Goal: Task Accomplishment & Management: Use online tool/utility

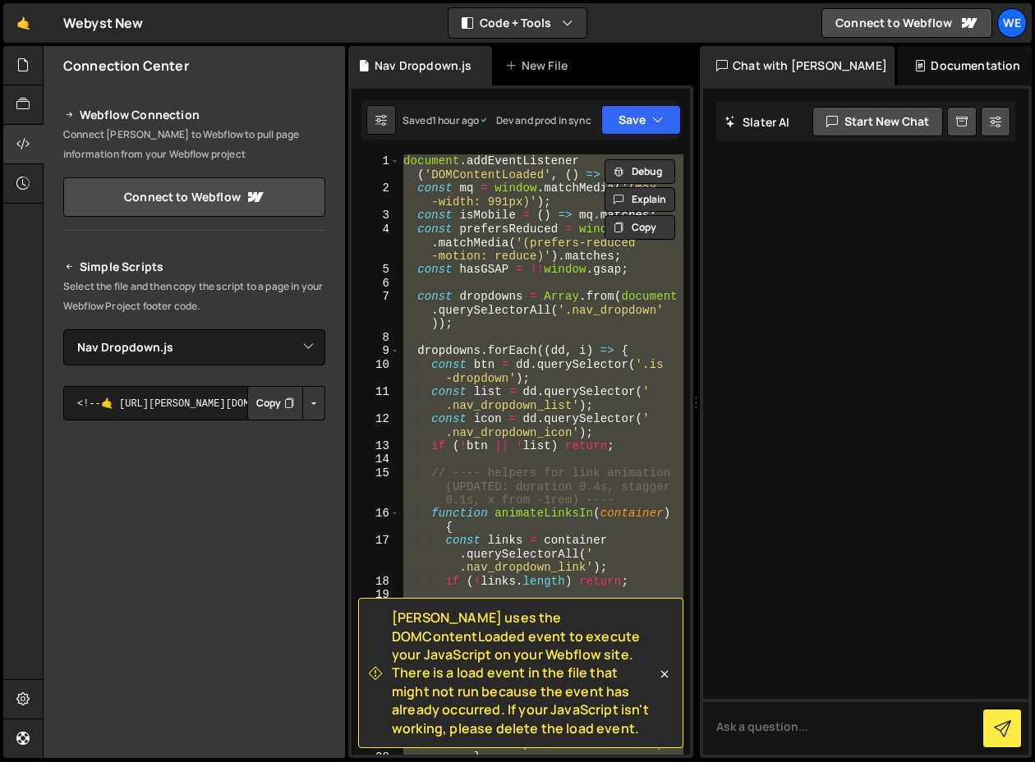
select select "48321"
click at [23, 67] on icon at bounding box center [22, 65] width 13 height 18
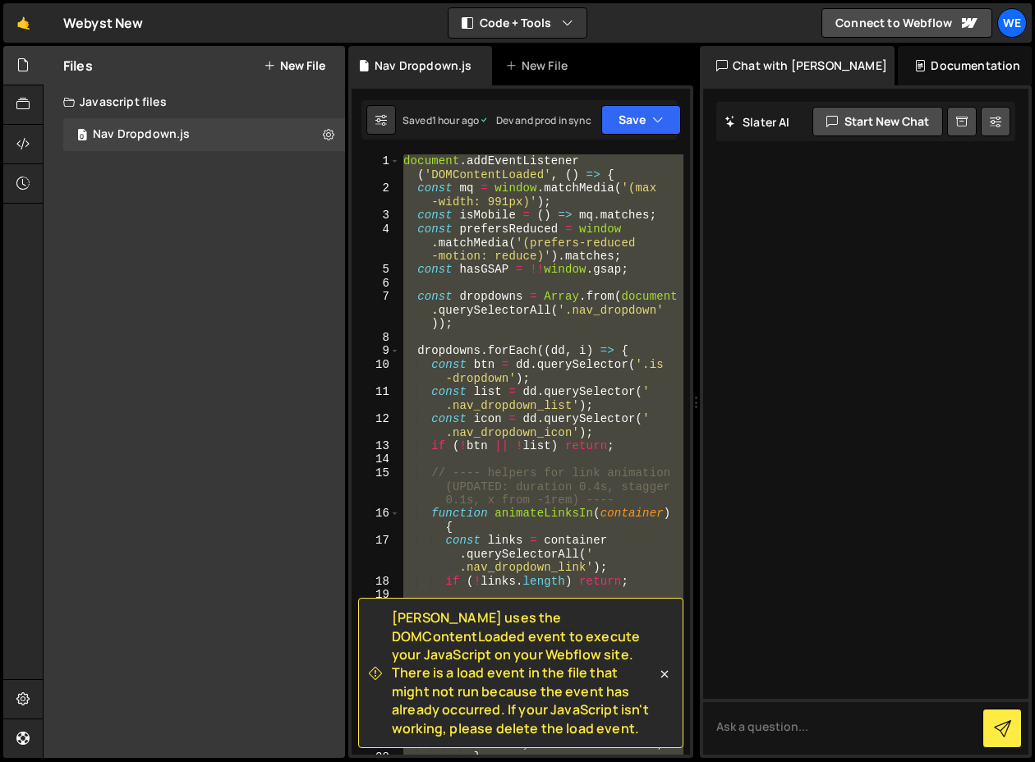
click at [303, 62] on button "New File" at bounding box center [295, 65] width 62 height 13
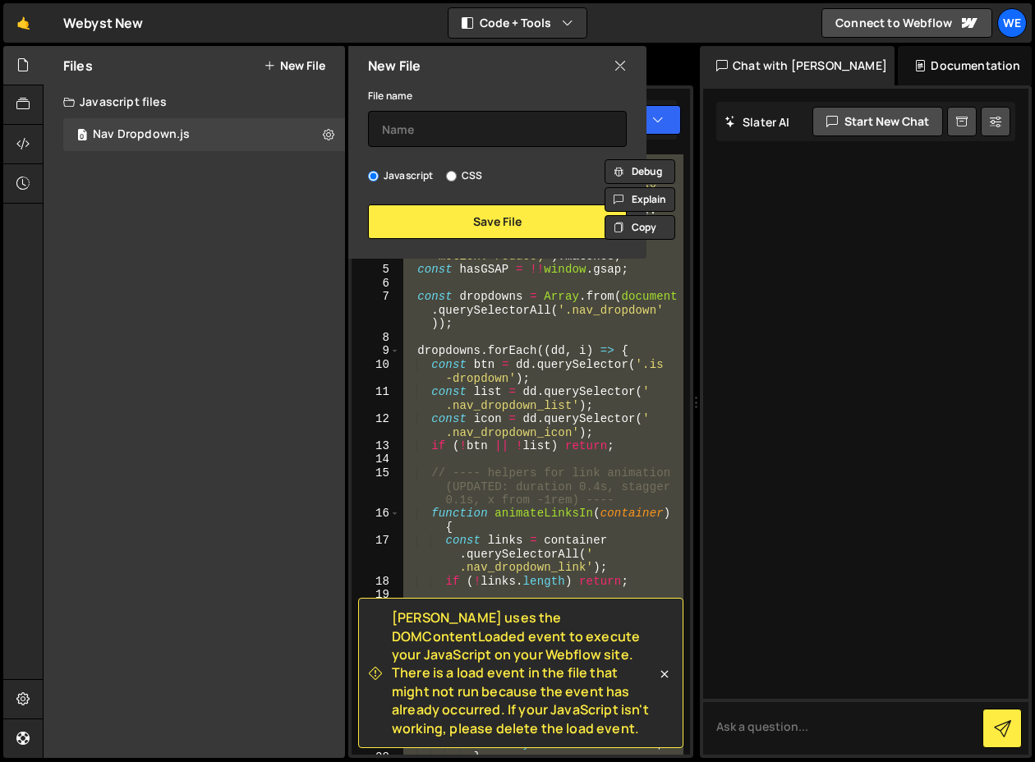
click at [621, 62] on icon at bounding box center [619, 66] width 13 height 18
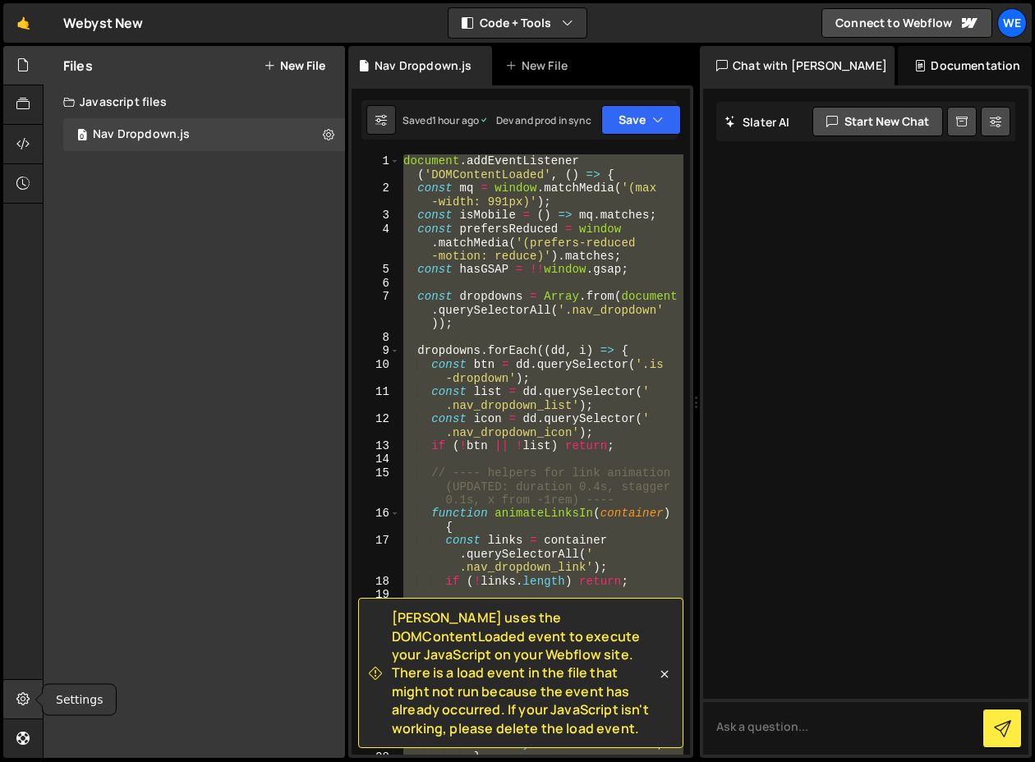
click at [29, 704] on icon at bounding box center [22, 699] width 13 height 18
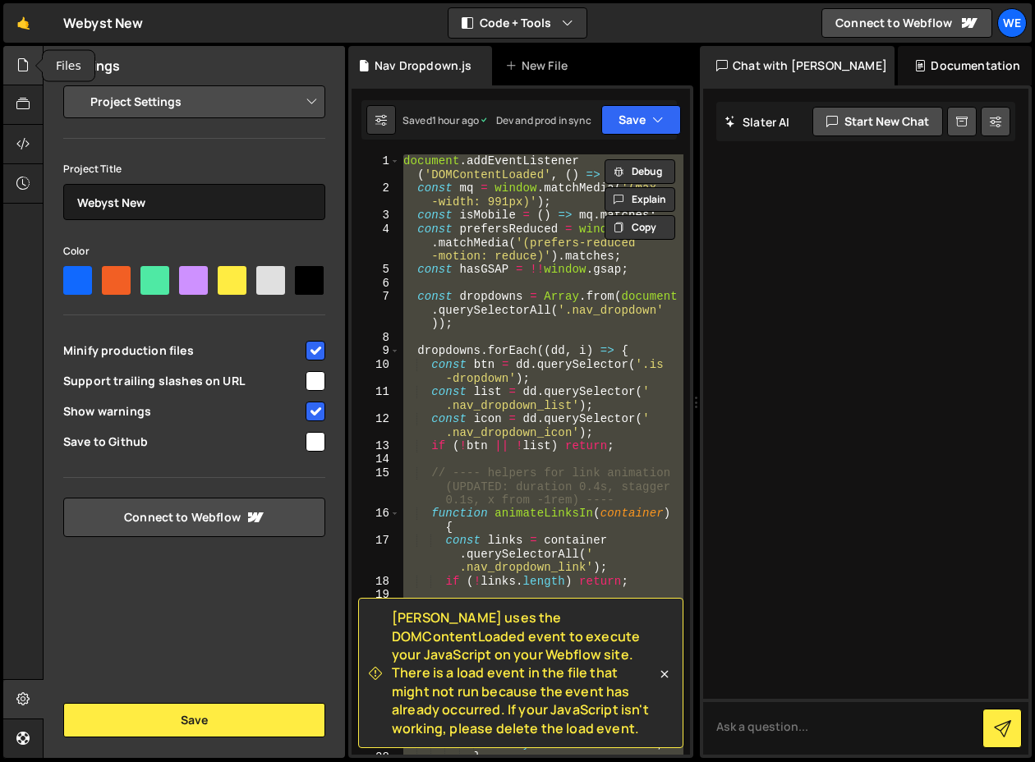
click at [31, 62] on div at bounding box center [23, 65] width 40 height 39
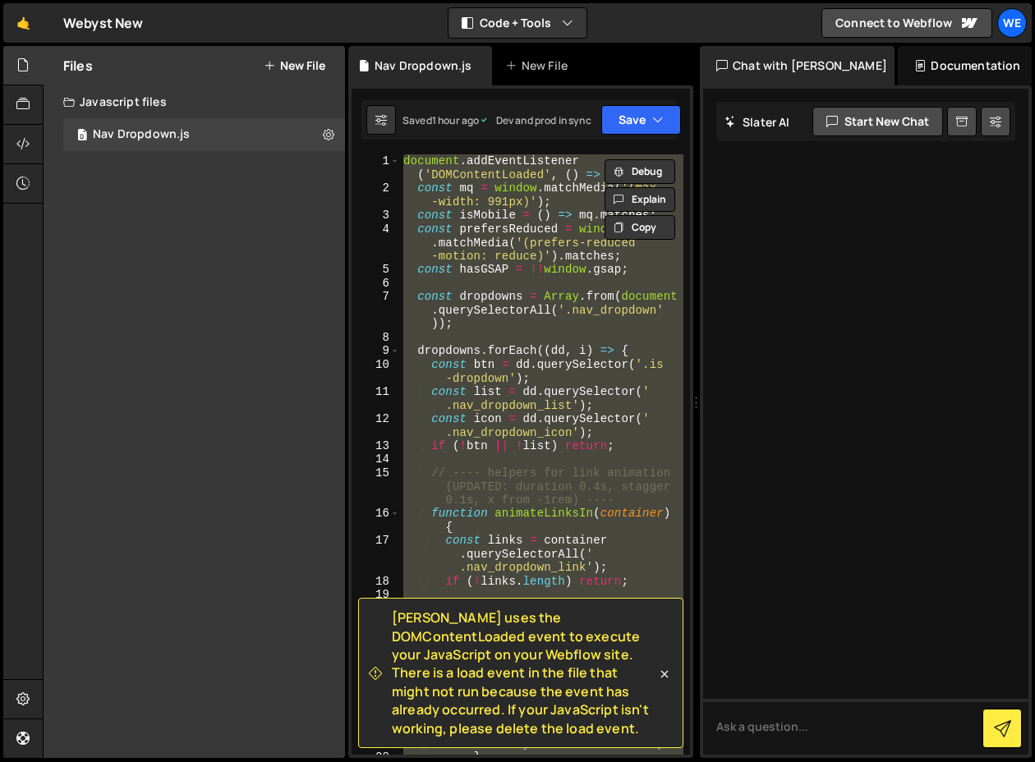
click at [920, 67] on div "Documentation" at bounding box center [964, 65] width 134 height 39
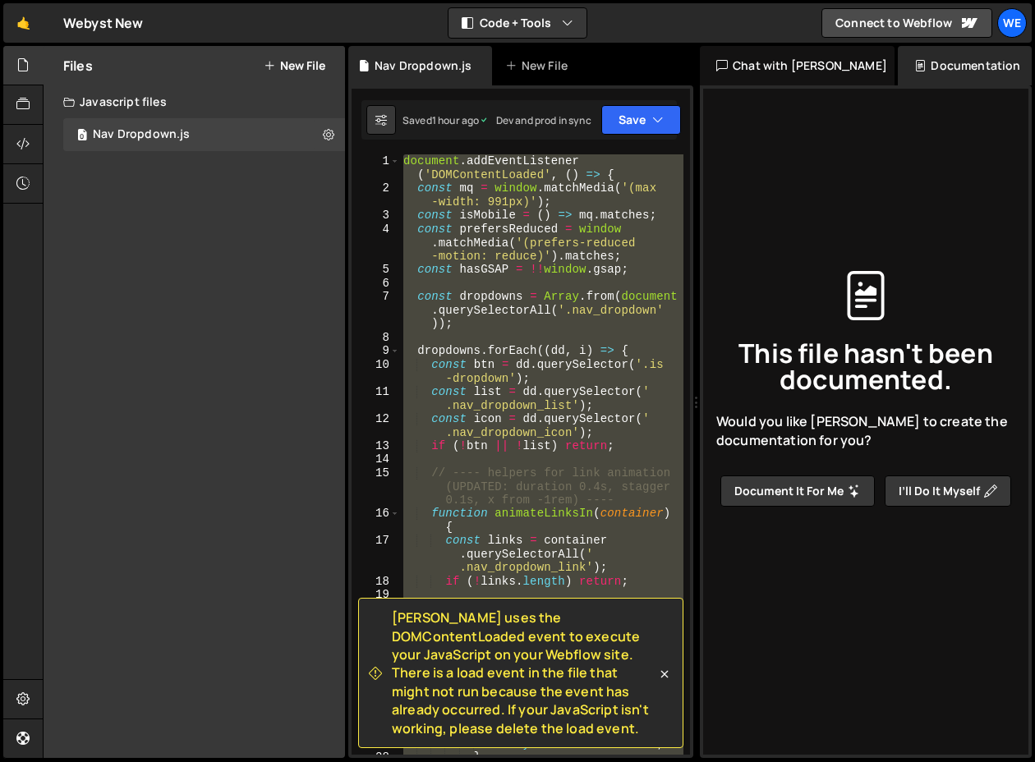
click at [795, 490] on button "Document it for me" at bounding box center [797, 490] width 154 height 31
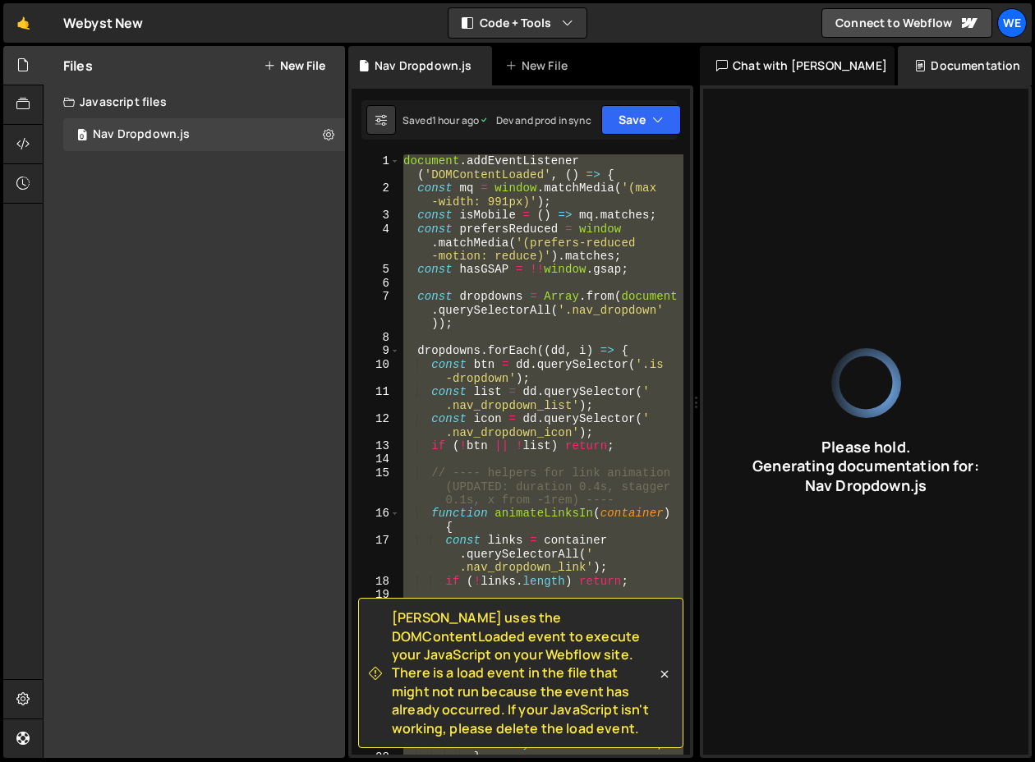
type input "Responsive dropdown menu with animations for mobile and desktop using GSAP and …"
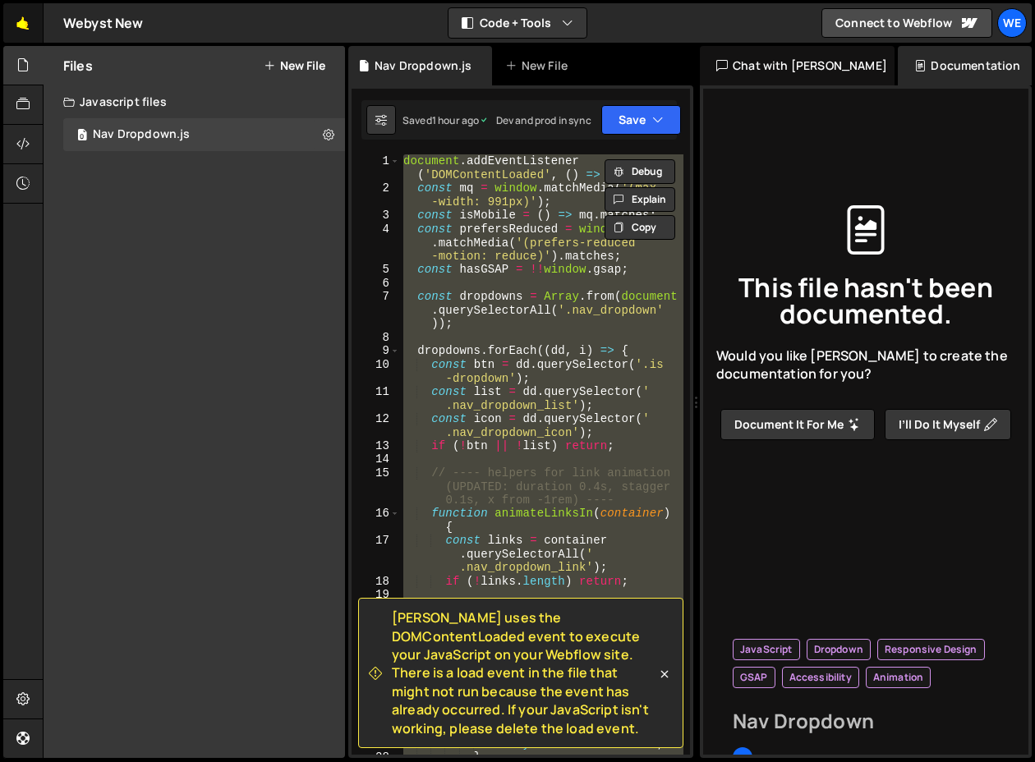
type input "Nav Dropdown"
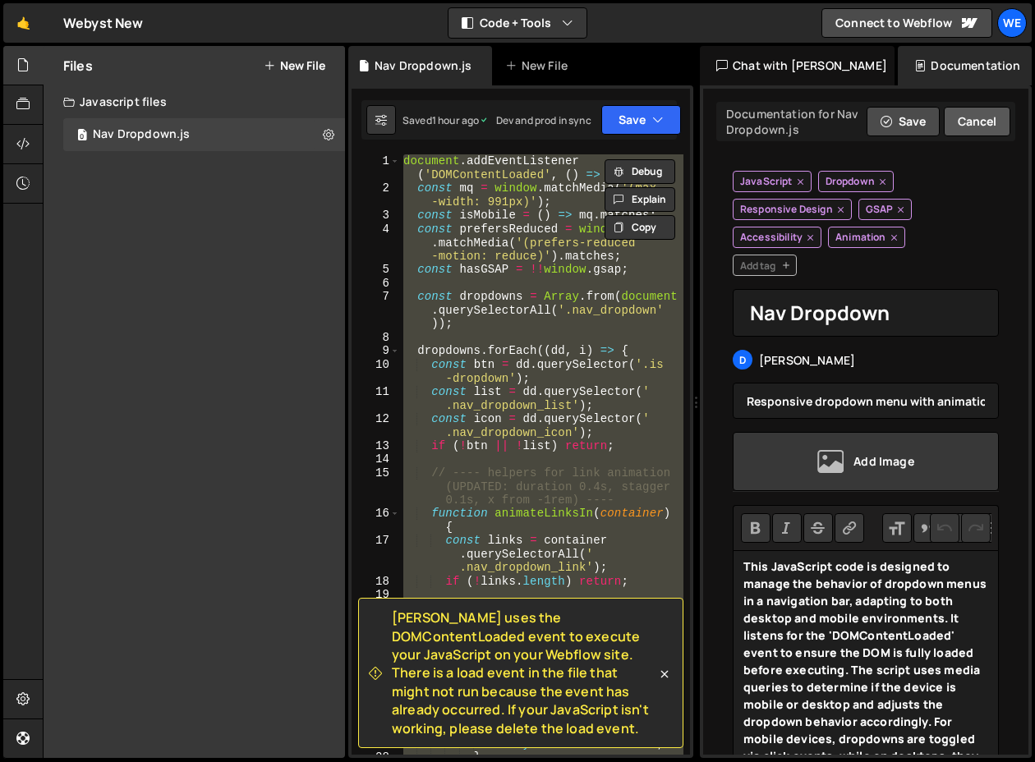
click at [966, 122] on button "Cancel" at bounding box center [976, 122] width 67 height 30
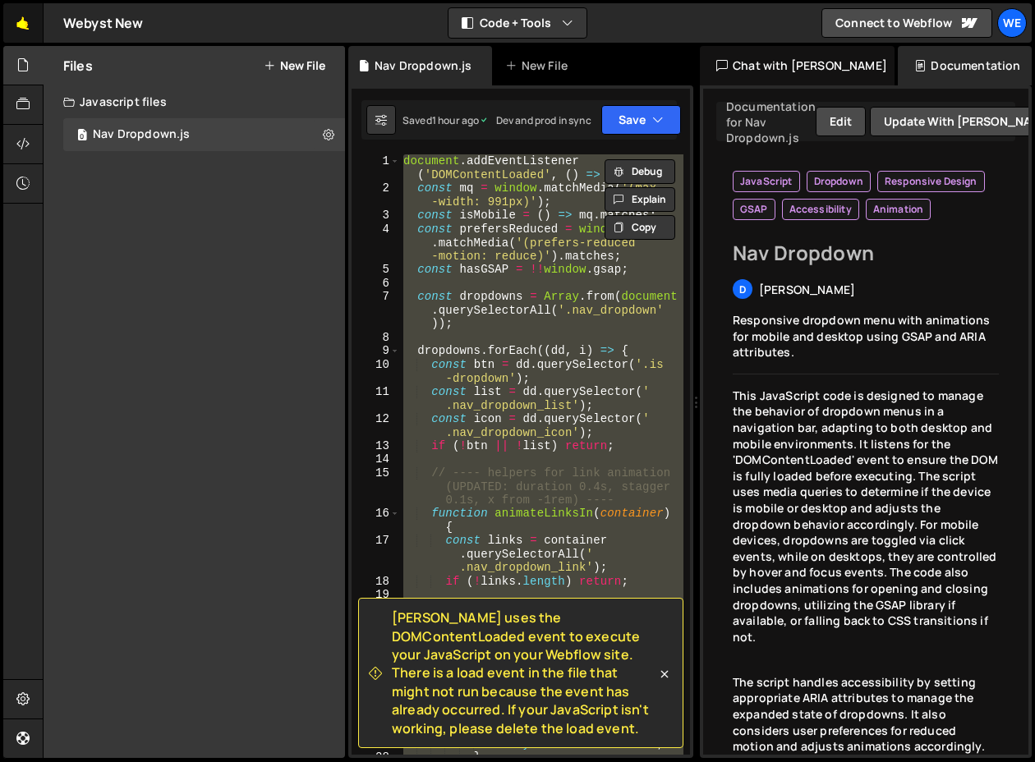
click at [16, 36] on link "🤙" at bounding box center [23, 22] width 40 height 39
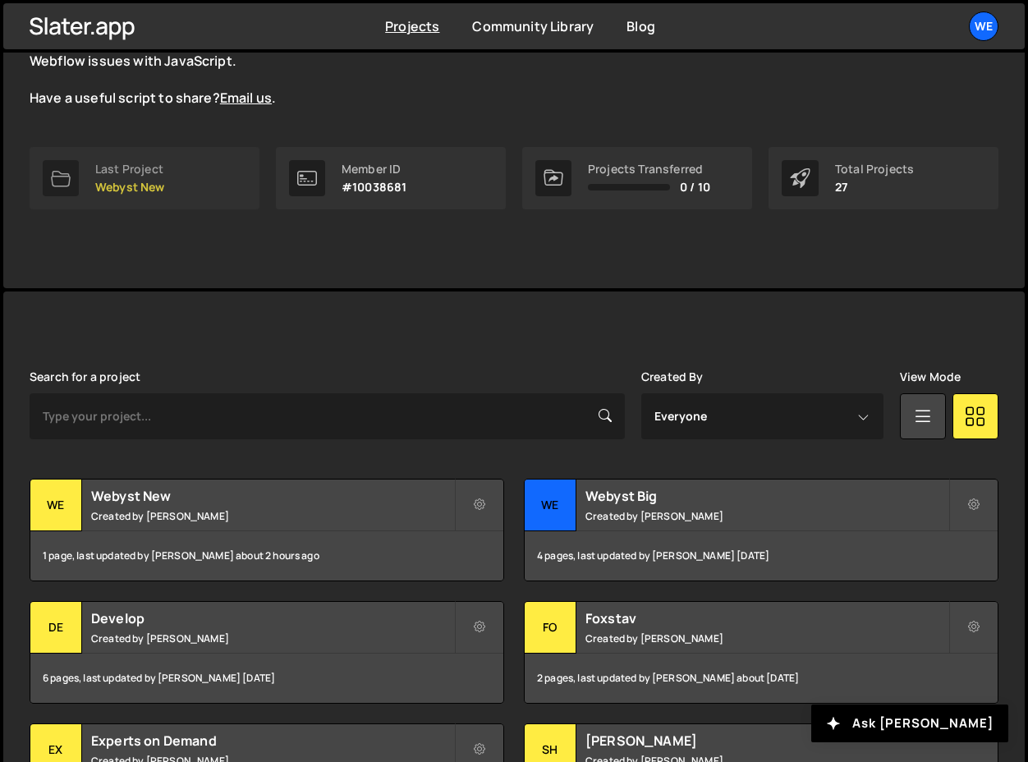
scroll to position [314, 0]
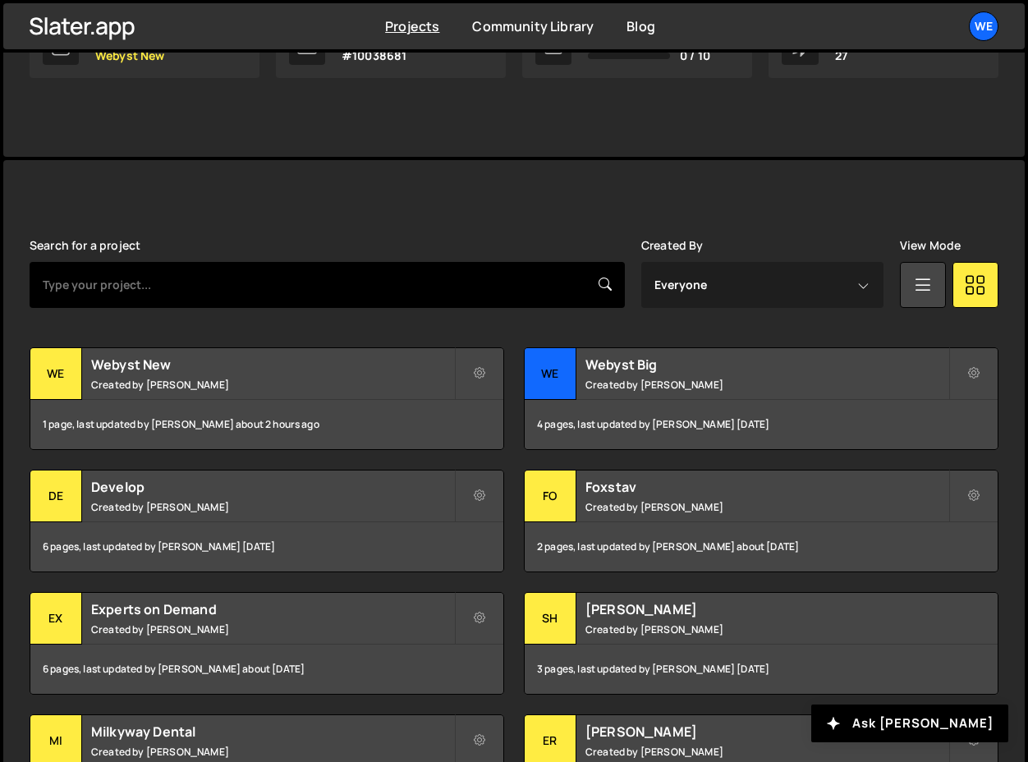
click at [255, 282] on input "text" at bounding box center [327, 285] width 595 height 46
type input "core"
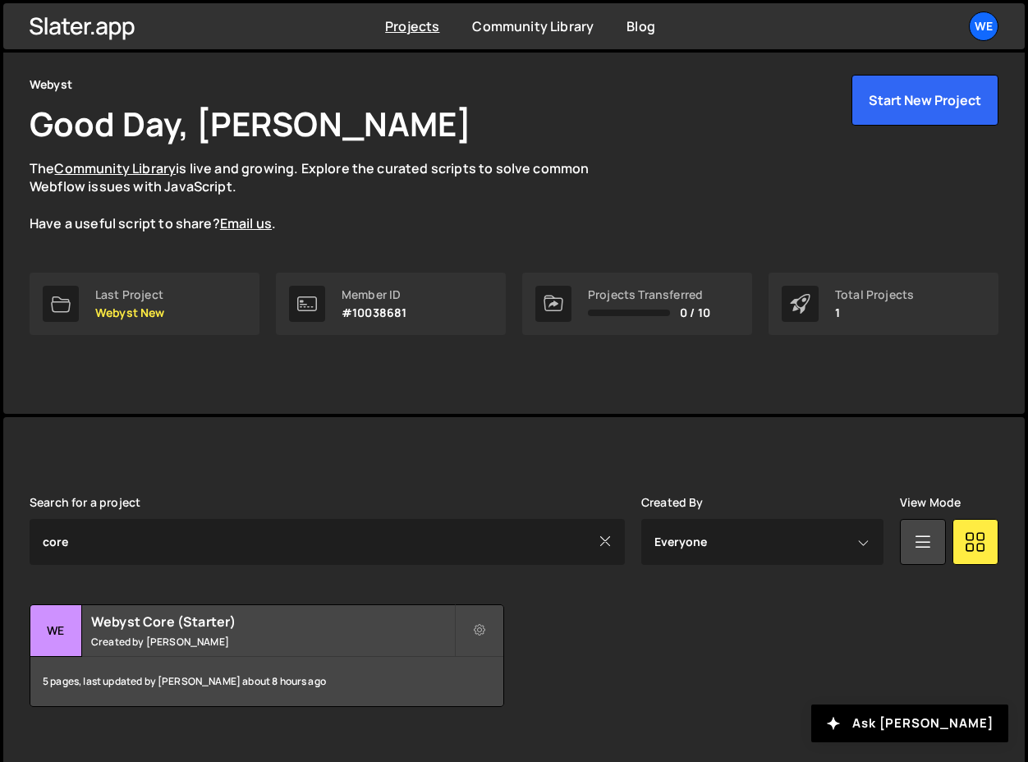
scroll to position [83, 0]
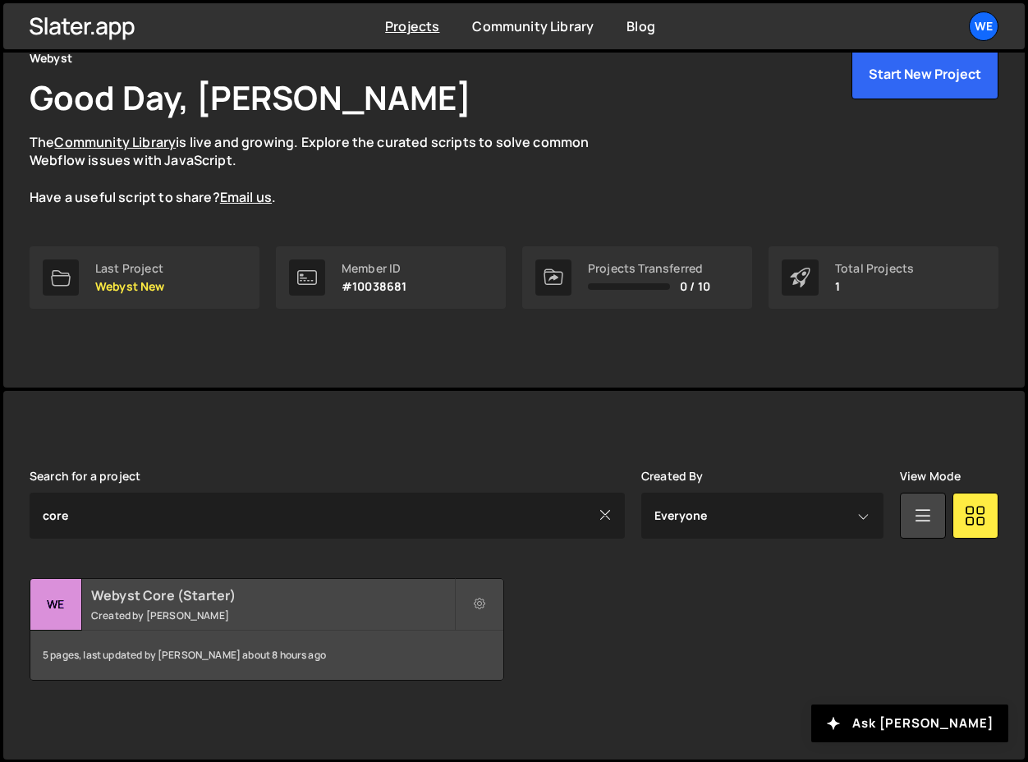
click at [158, 594] on h2 "Webyst Core (Starter)" at bounding box center [272, 595] width 363 height 18
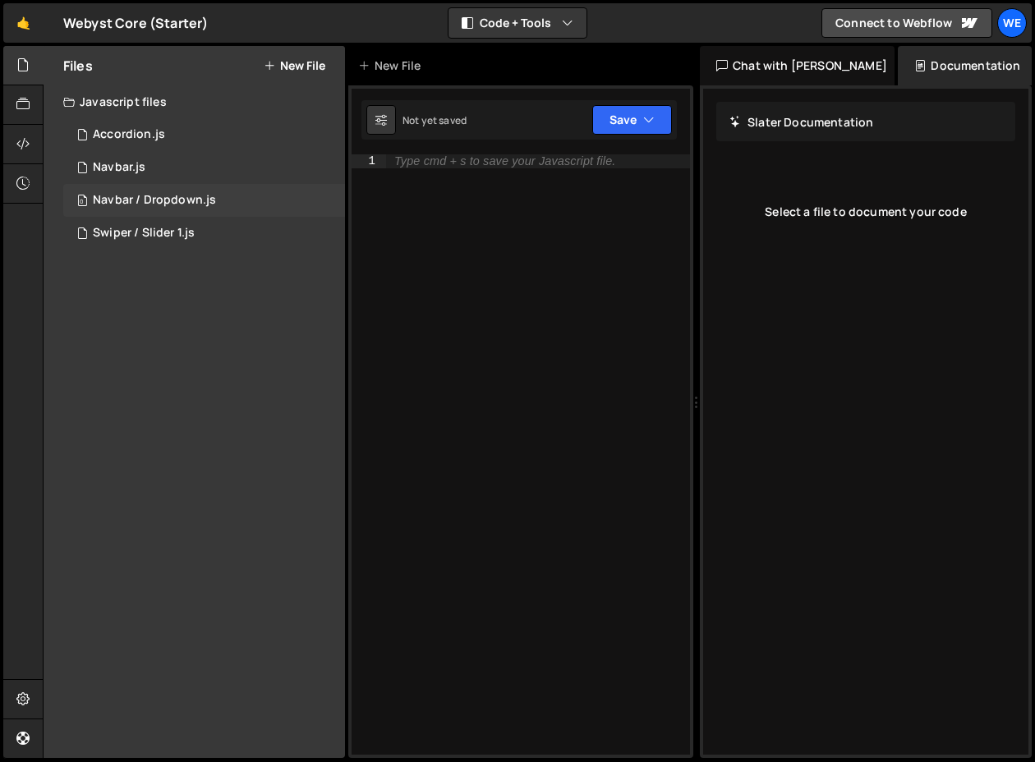
click at [161, 197] on div "Navbar / Dropdown.js" at bounding box center [154, 200] width 123 height 15
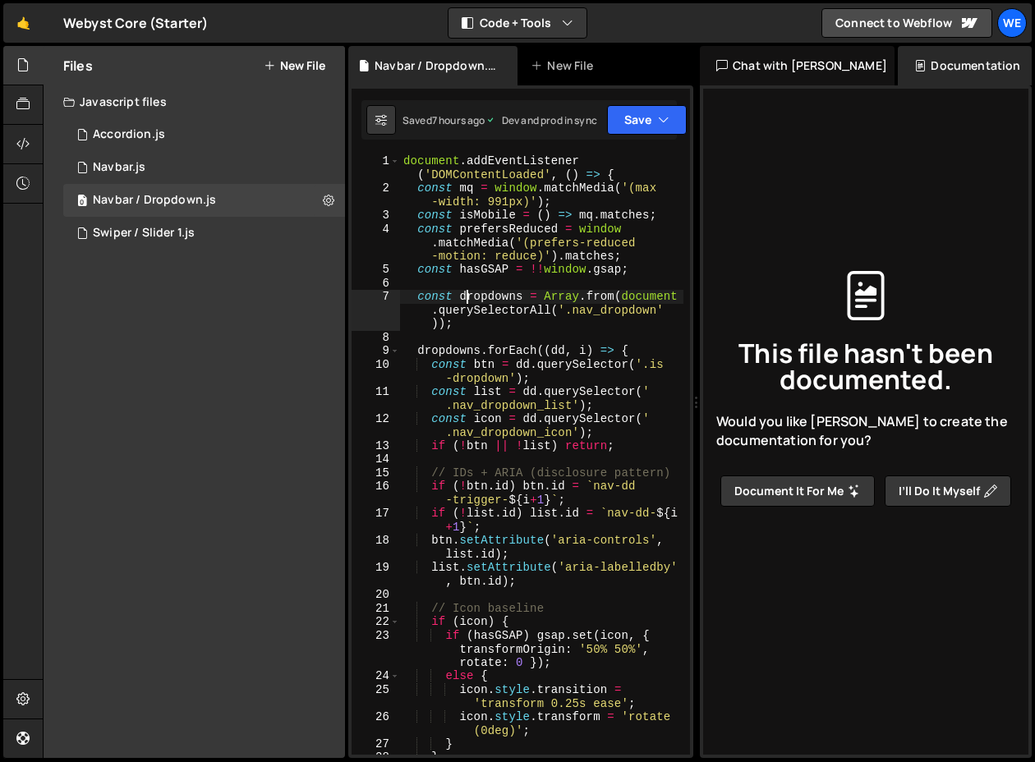
click at [465, 291] on div "document . addEventListener ( 'DOMContentLoaded' , ( ) => { const mq = window .…" at bounding box center [541, 474] width 283 height 641
type textarea "});"
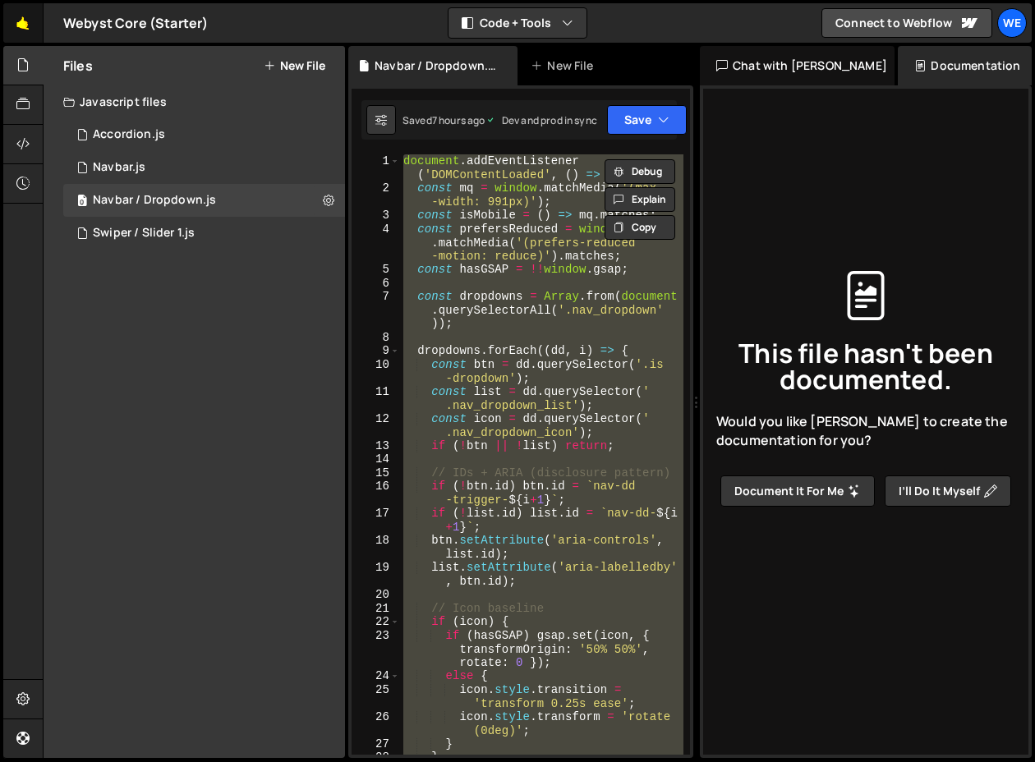
click at [29, 25] on link "🤙" at bounding box center [23, 22] width 40 height 39
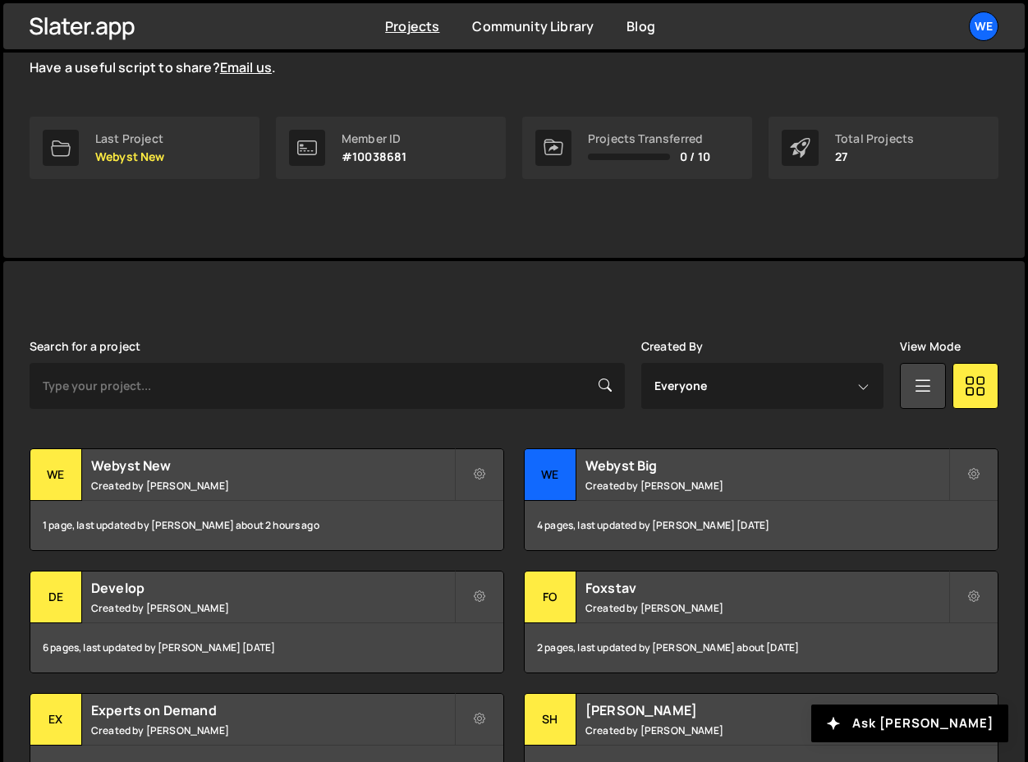
scroll to position [251, 0]
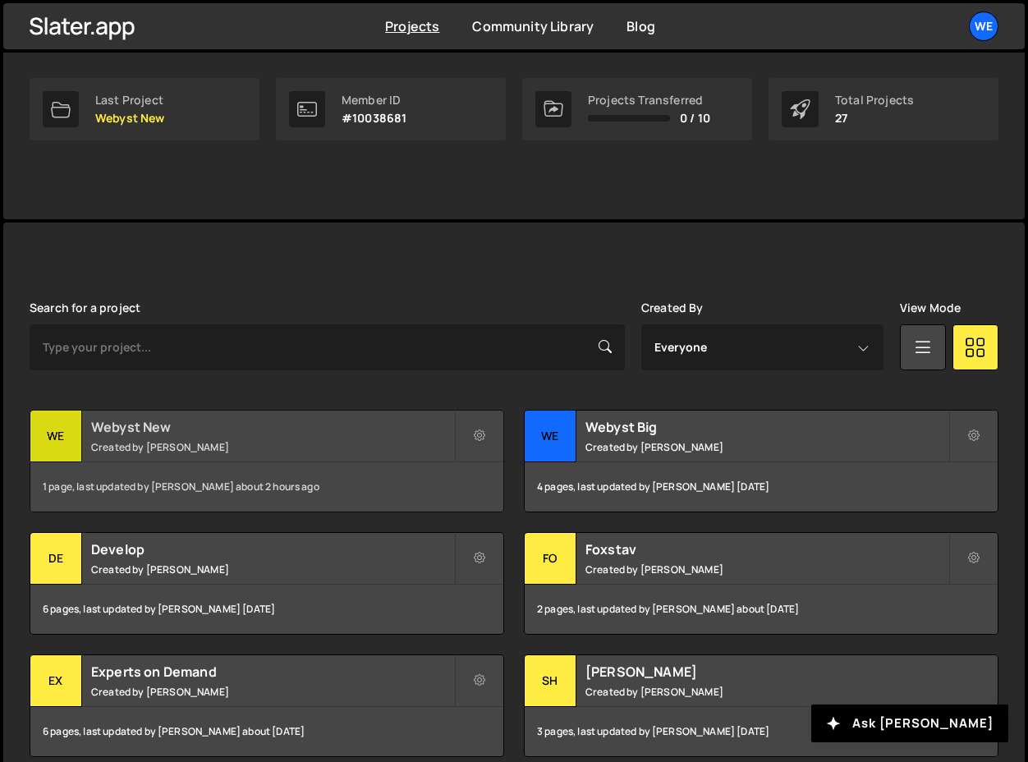
click at [165, 424] on h2 "Webyst New" at bounding box center [272, 427] width 363 height 18
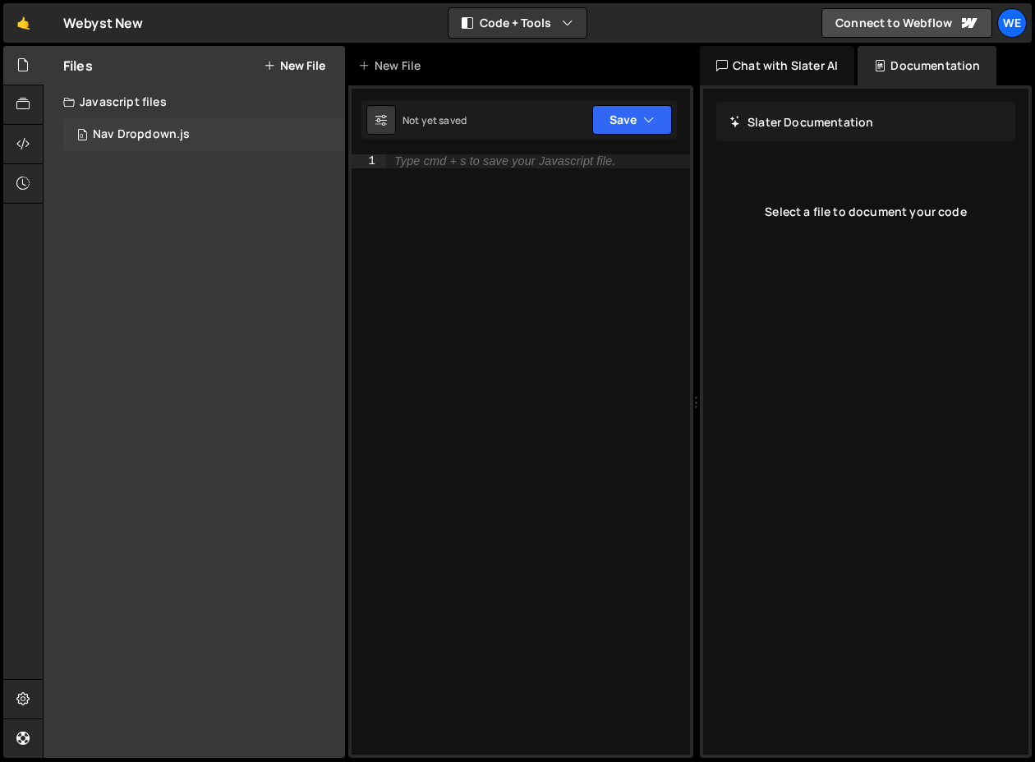
click at [136, 131] on div "Nav Dropdown.js" at bounding box center [141, 134] width 97 height 15
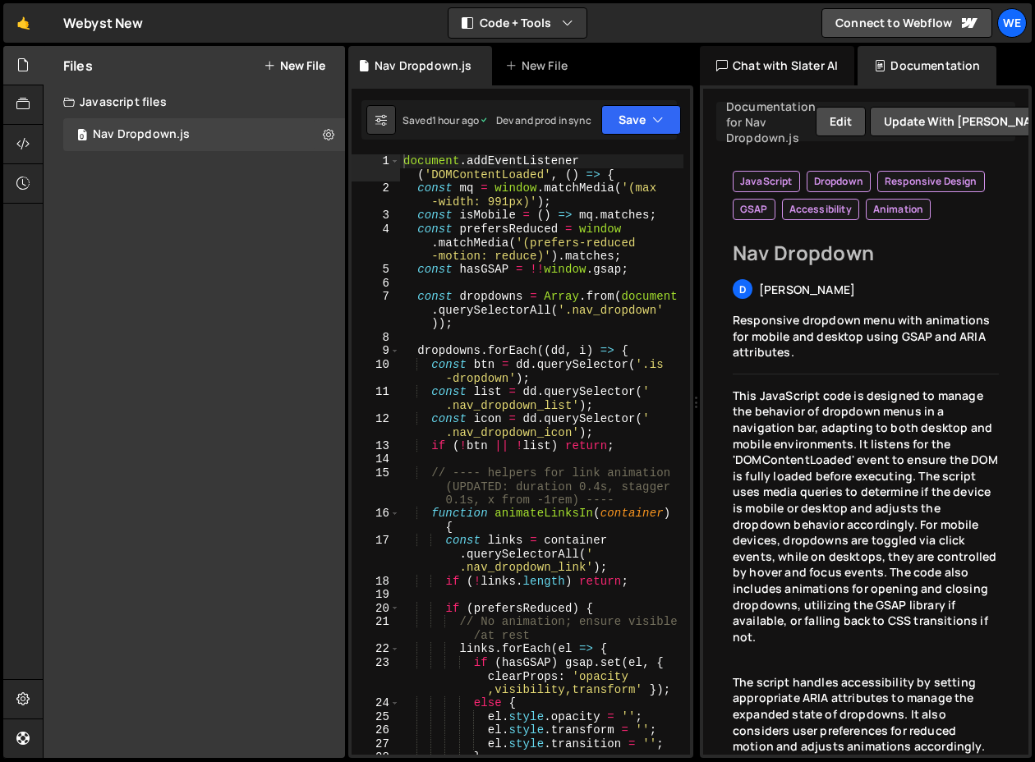
click at [474, 273] on div "document . addEventListener ( 'DOMContentLoaded' , ( ) => { const mq = window .…" at bounding box center [541, 474] width 283 height 641
type textarea "});"
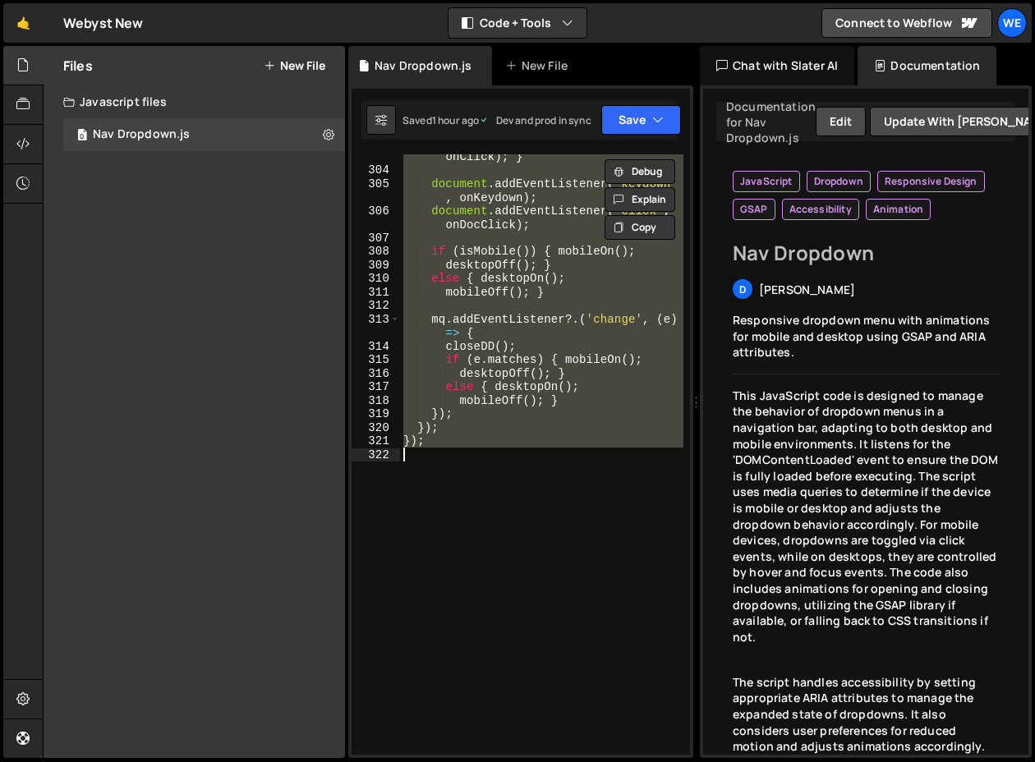
paste textarea
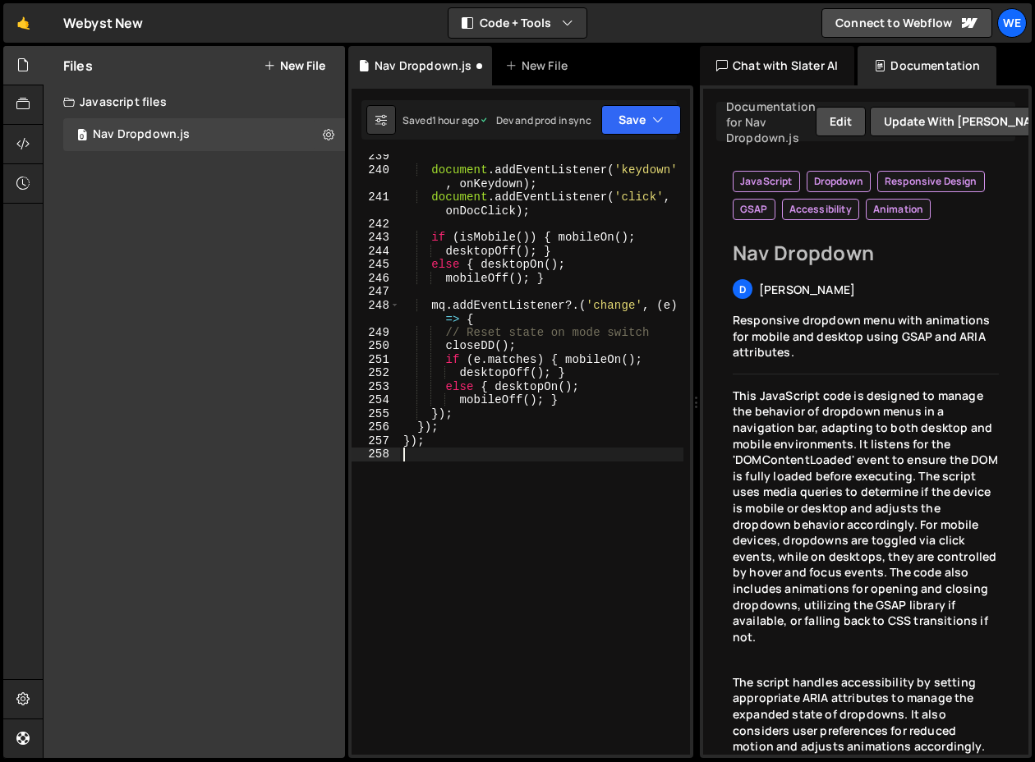
type textarea "});"
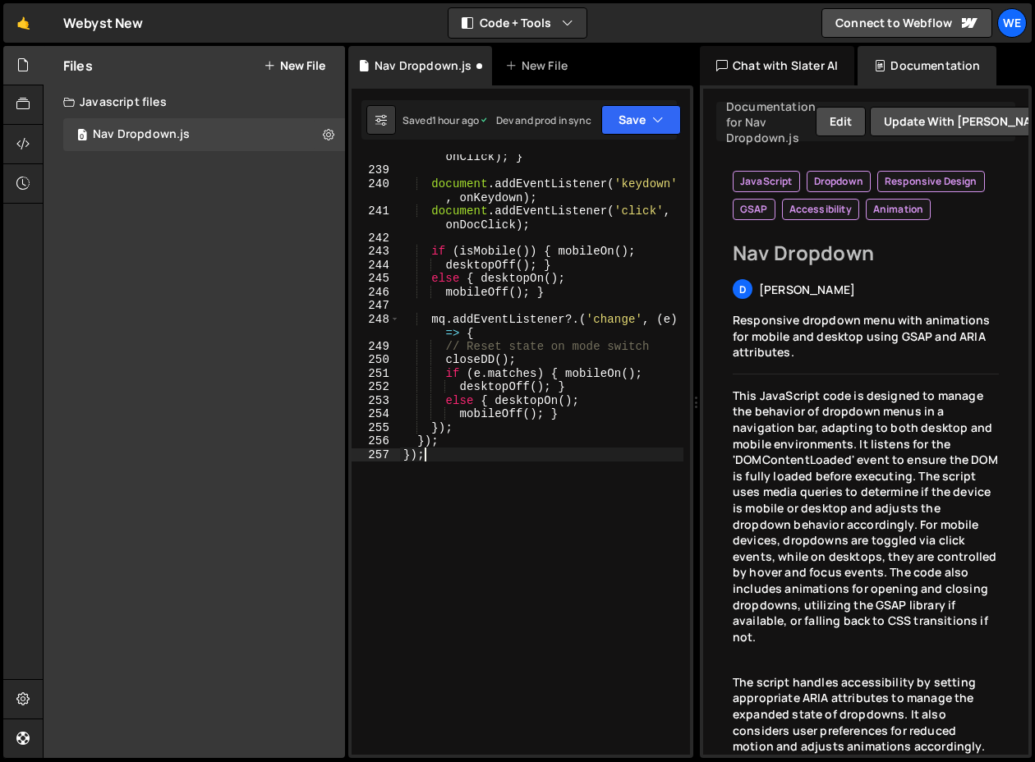
scroll to position [4841, 0]
click at [659, 121] on icon "button" at bounding box center [657, 120] width 11 height 16
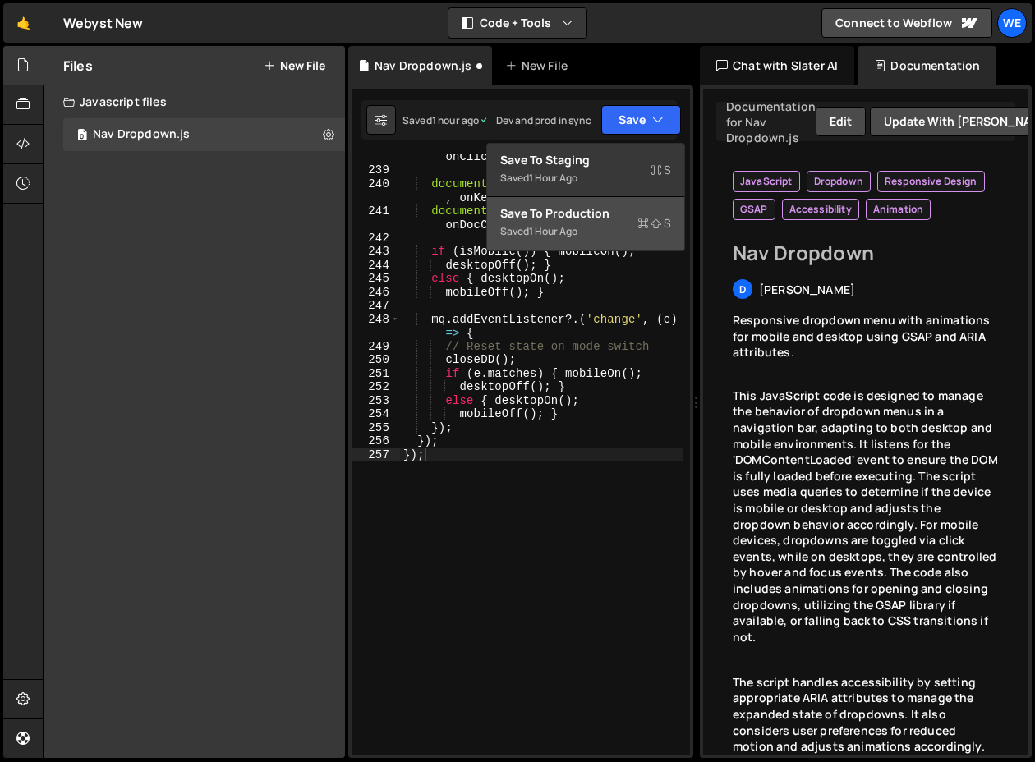
click at [609, 228] on div "Saved 1 hour ago" at bounding box center [585, 232] width 171 height 20
